Goal: Contribute content: Add original content to the website for others to see

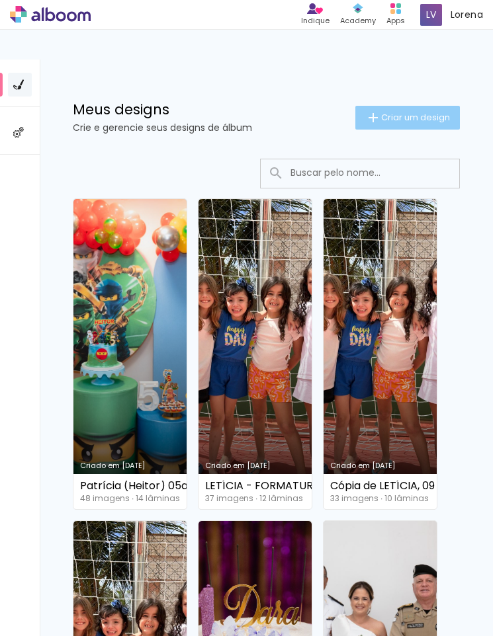
click at [410, 116] on span "Criar um design" at bounding box center [415, 117] width 69 height 9
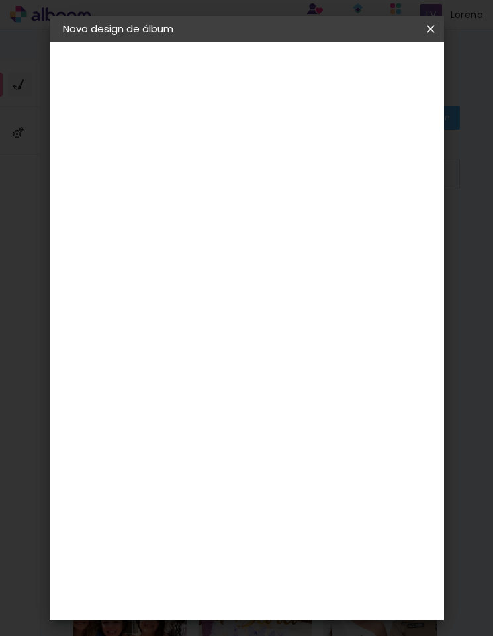
click at [279, 175] on input at bounding box center [279, 177] width 0 height 20
type input "[PERSON_NAME] ([PERSON_NAME]) gestacao"
click at [0, 0] on slot "Avançar" at bounding box center [0, 0] width 0 height 0
click at [196, 250] on input at bounding box center [257, 251] width 134 height 17
type input "lum"
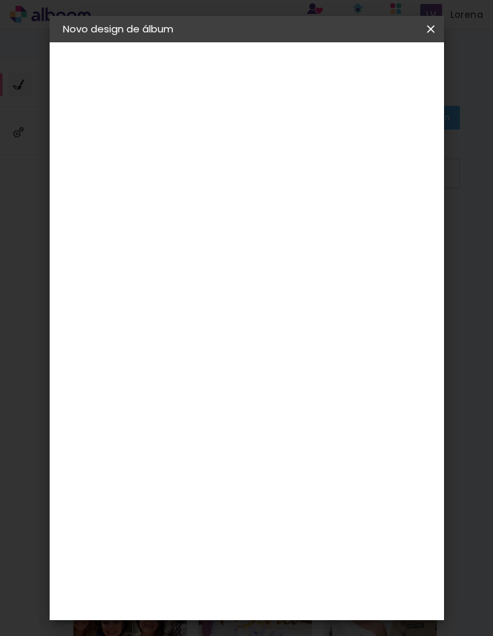
type paper-input "lum"
click at [193, 296] on img at bounding box center [200, 302] width 16 height 16
click at [391, 60] on paper-button "Avançar" at bounding box center [402, 70] width 65 height 22
click at [326, 232] on input "text" at bounding box center [305, 230] width 52 height 20
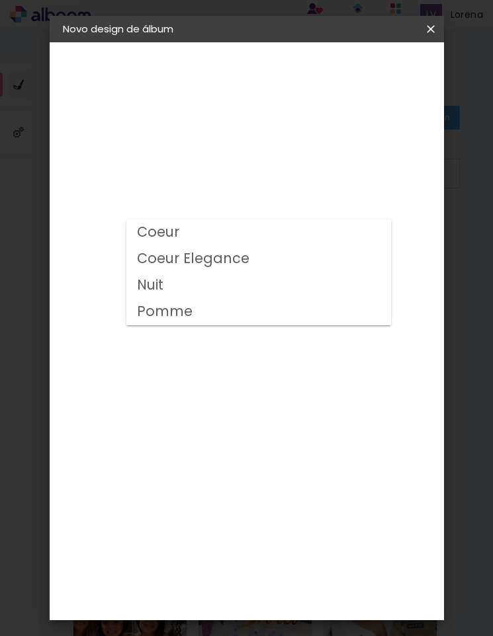
click at [0, 0] on slot "Nuit" at bounding box center [0, 0] width 0 height 0
type input "Nuit"
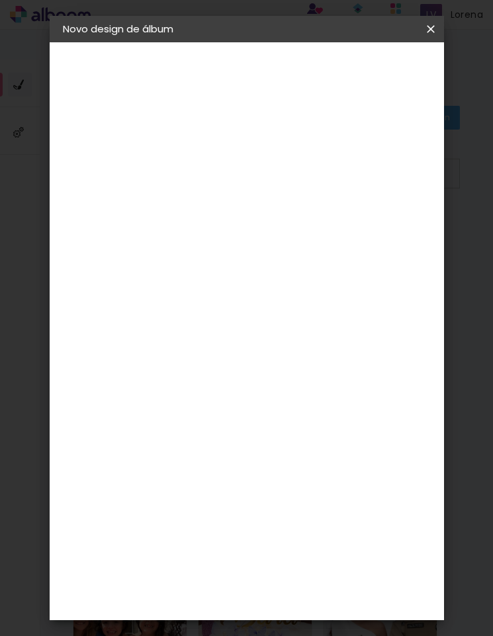
scroll to position [174, 0]
click at [274, 476] on span "25 × 25" at bounding box center [281, 471] width 61 height 27
click at [0, 0] on slot "Avançar" at bounding box center [0, 0] width 0 height 0
click at [420, 73] on span "Iniciar design" at bounding box center [410, 74] width 30 height 19
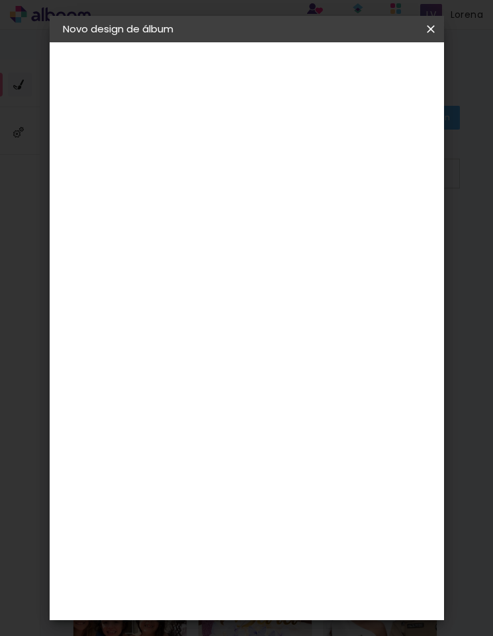
scroll to position [0, 1]
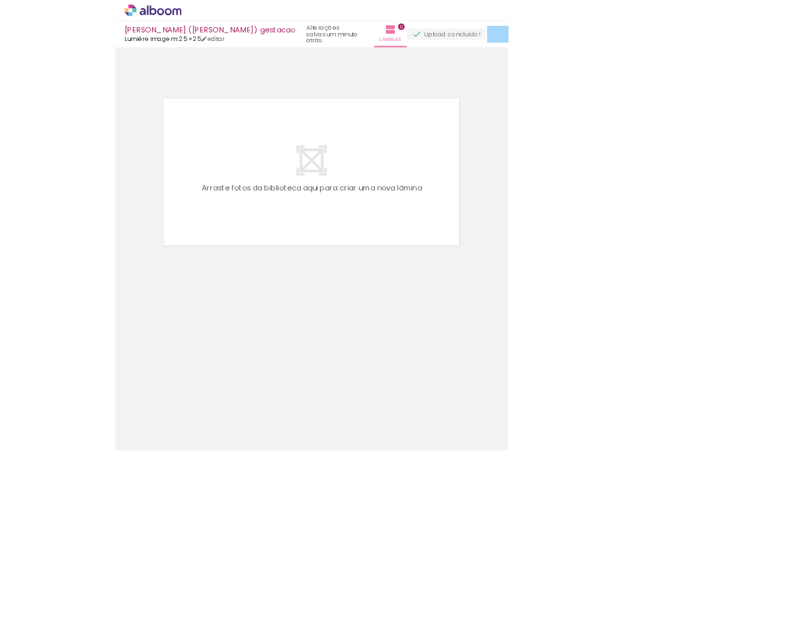
scroll to position [0, 1536]
